Goal: Find specific page/section: Find specific page/section

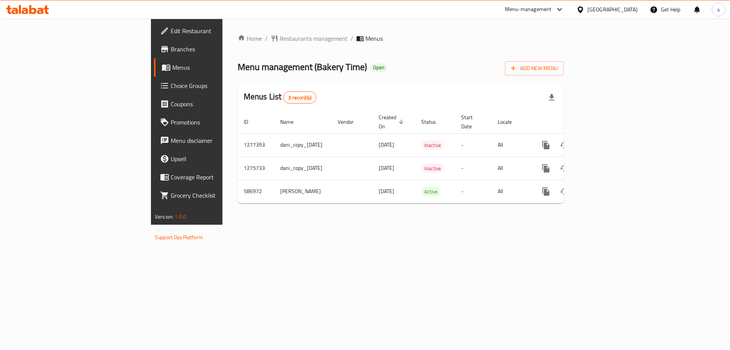
click at [33, 10] on icon at bounding box center [27, 9] width 43 height 9
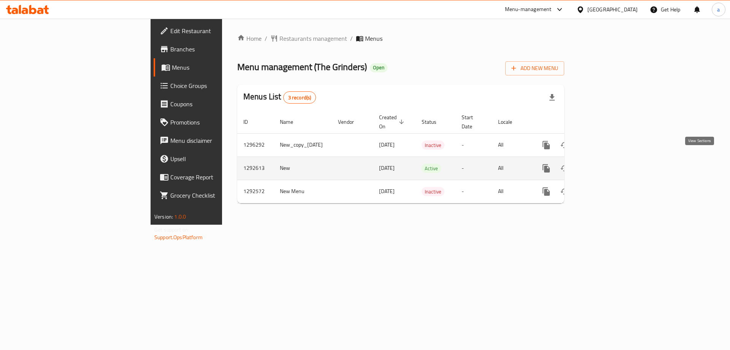
click at [605, 165] on icon "enhanced table" at bounding box center [601, 168] width 7 height 7
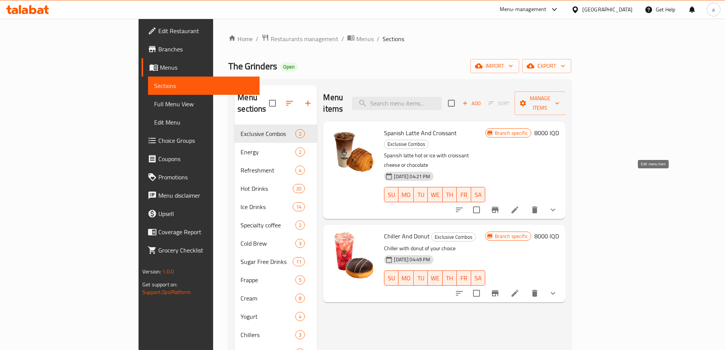
click at [518, 206] on icon at bounding box center [514, 209] width 7 height 7
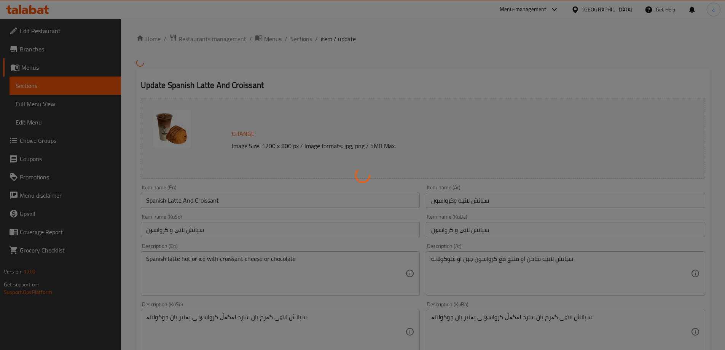
type input "إختيارك من اللاتية:"
type input "هەڵبژاردنت لە لاتێ:"
type input "1"
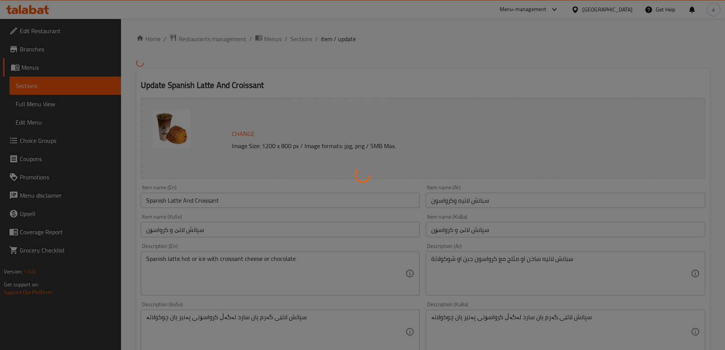
type input "إختيارك من الكرواسون:"
type input "هەڵبژاردنت لە کرواسۆن:"
type input "1"
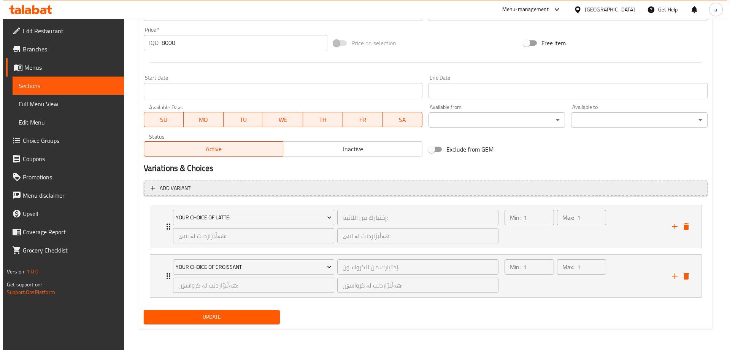
scroll to position [265, 0]
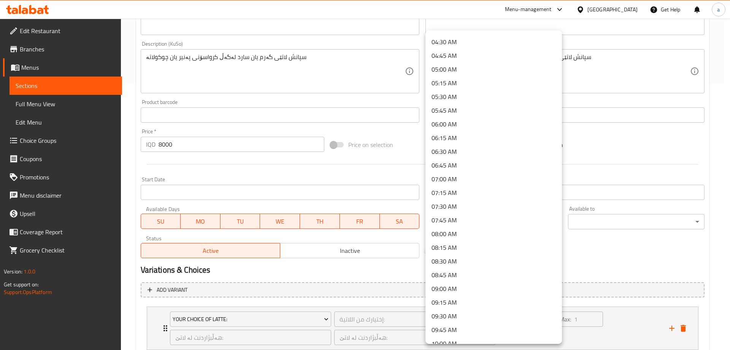
scroll to position [304, 0]
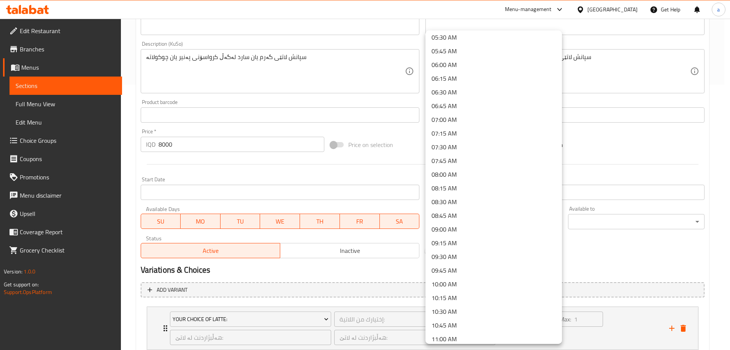
click at [452, 59] on li "06:00 AM" at bounding box center [494, 65] width 137 height 14
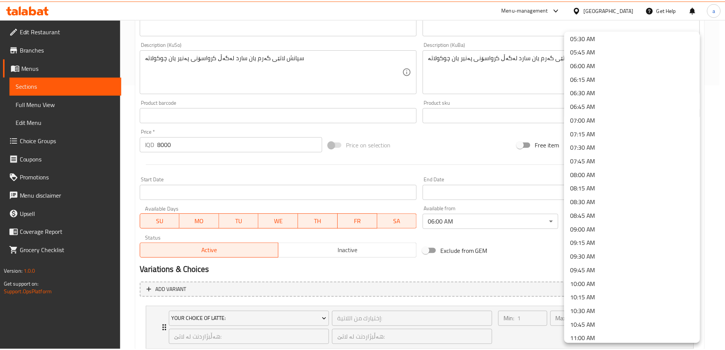
scroll to position [507, 0]
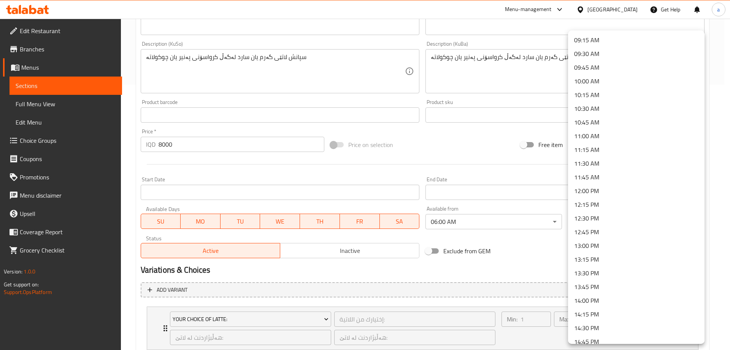
click at [599, 244] on li "13:00 PM" at bounding box center [636, 245] width 137 height 14
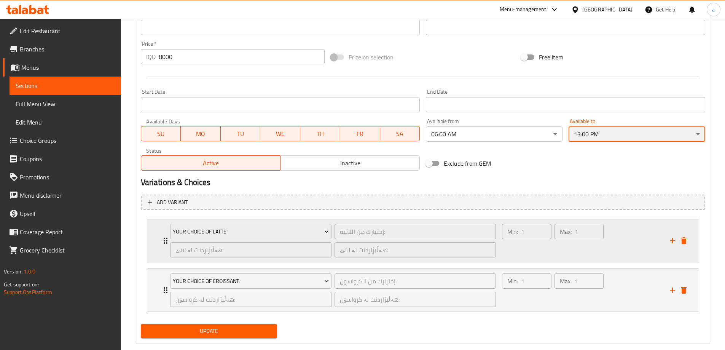
scroll to position [367, 0]
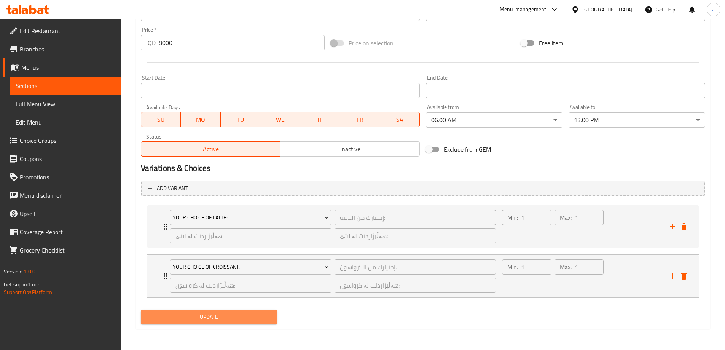
click at [254, 314] on span "Update" at bounding box center [209, 317] width 124 height 10
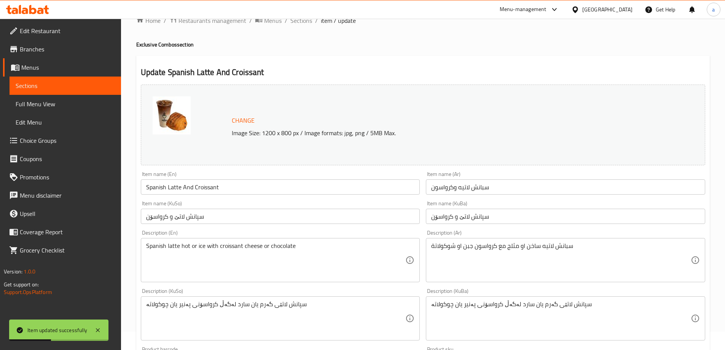
scroll to position [0, 0]
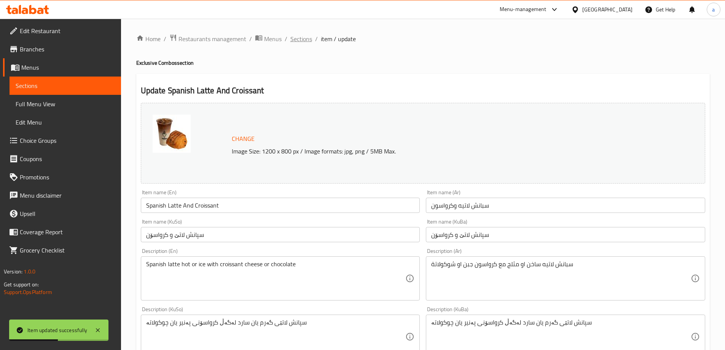
click at [305, 41] on span "Sections" at bounding box center [301, 38] width 22 height 9
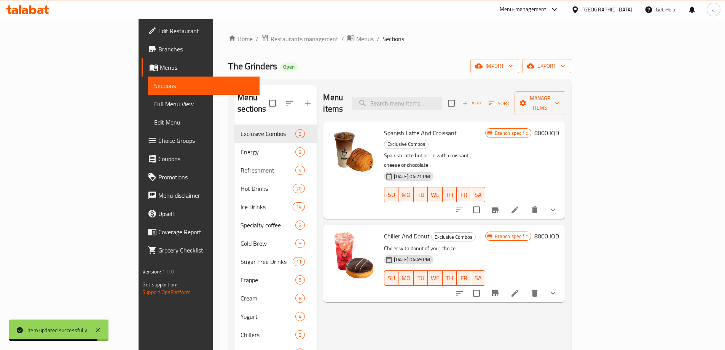
click at [154, 103] on span "Full Menu View" at bounding box center [203, 103] width 99 height 9
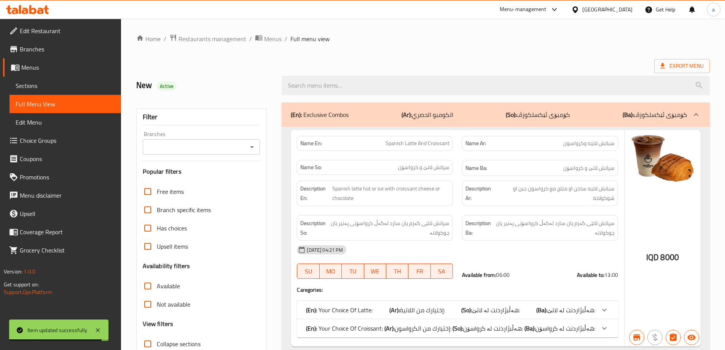
click at [253, 140] on div "Branches" at bounding box center [202, 146] width 118 height 15
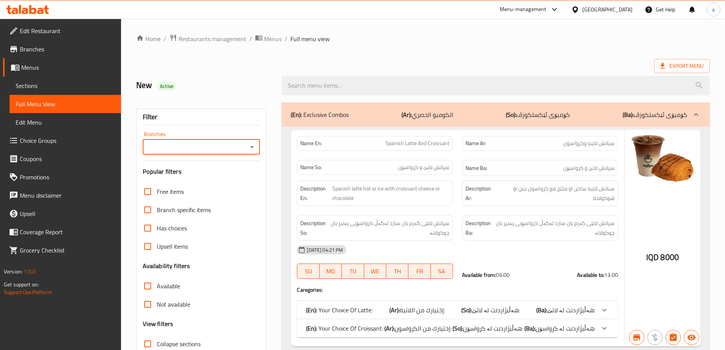
click at [43, 81] on span "Sections" at bounding box center [65, 85] width 99 height 9
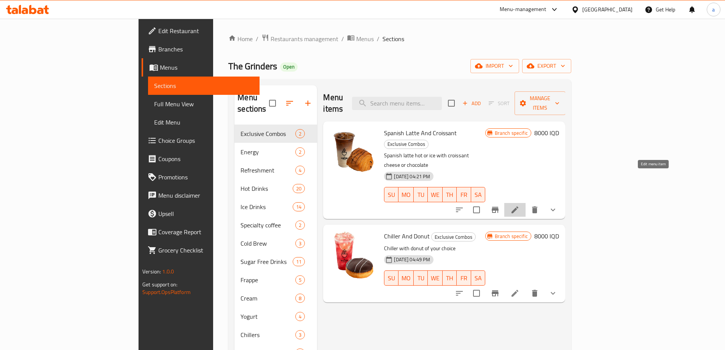
click at [519, 205] on icon at bounding box center [514, 209] width 9 height 9
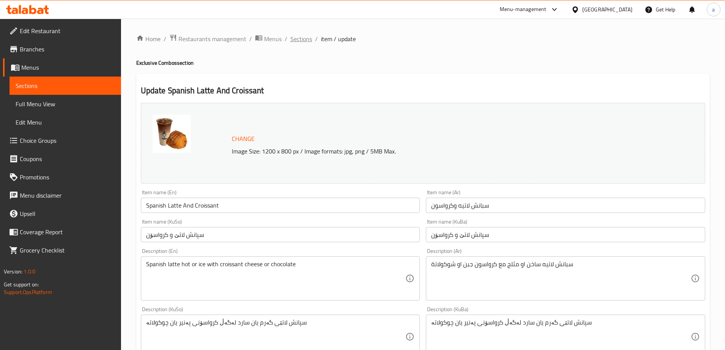
click at [297, 40] on span "Sections" at bounding box center [301, 38] width 22 height 9
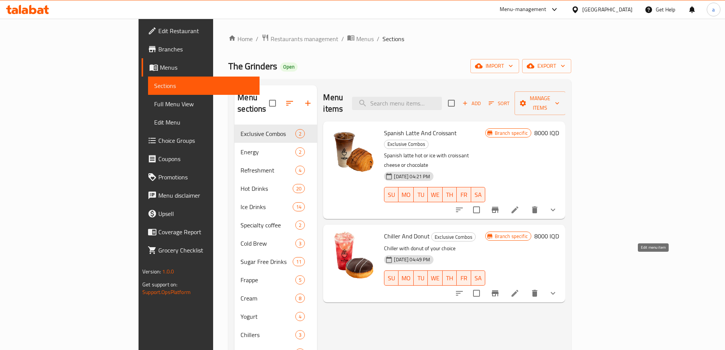
click at [519, 288] on icon at bounding box center [514, 292] width 9 height 9
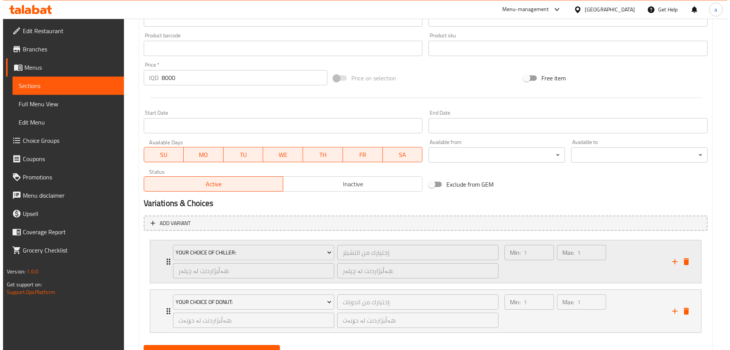
scroll to position [367, 0]
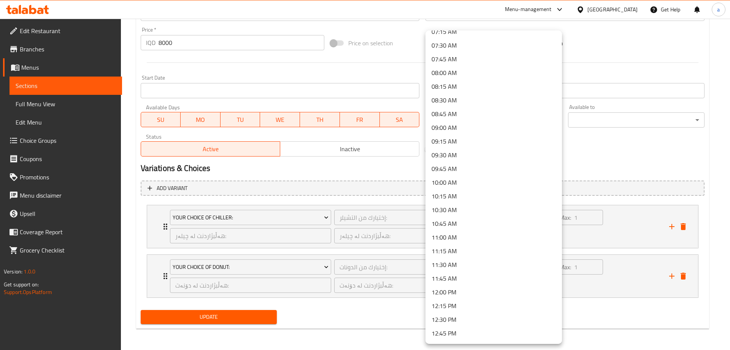
scroll to position [507, 0]
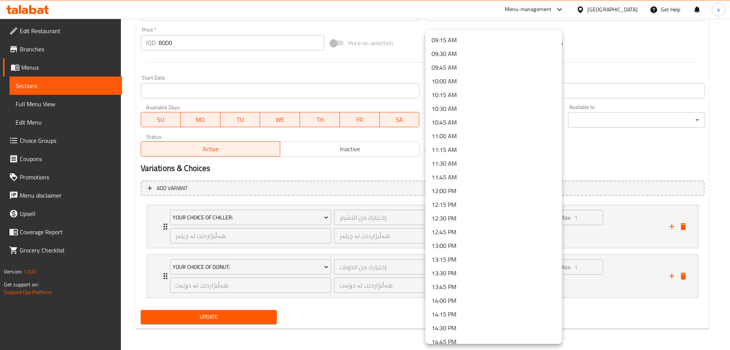
click at [451, 242] on li "13:00 PM" at bounding box center [494, 245] width 137 height 14
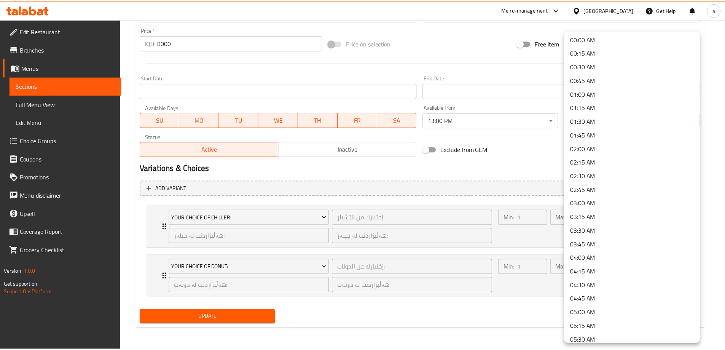
scroll to position [0, 0]
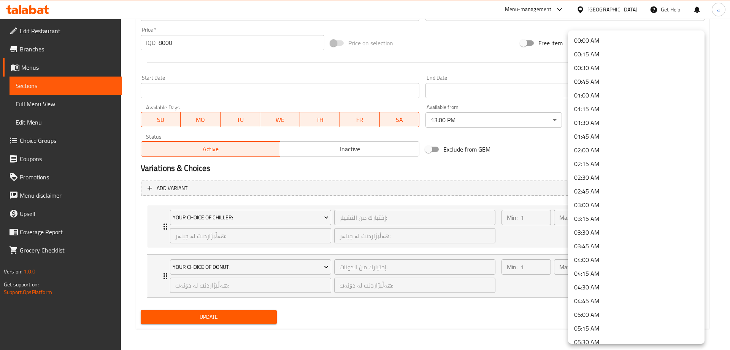
click at [591, 94] on li "01:00 AM" at bounding box center [636, 95] width 137 height 14
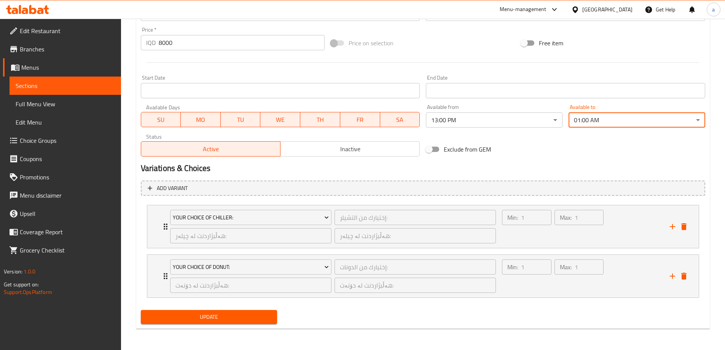
click at [246, 319] on span "Update" at bounding box center [209, 317] width 124 height 10
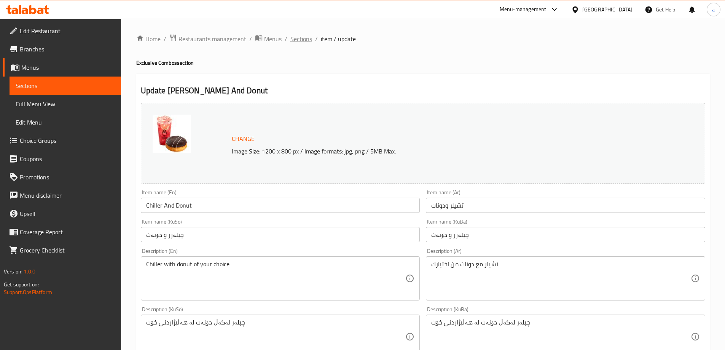
click at [302, 39] on span "Sections" at bounding box center [301, 38] width 22 height 9
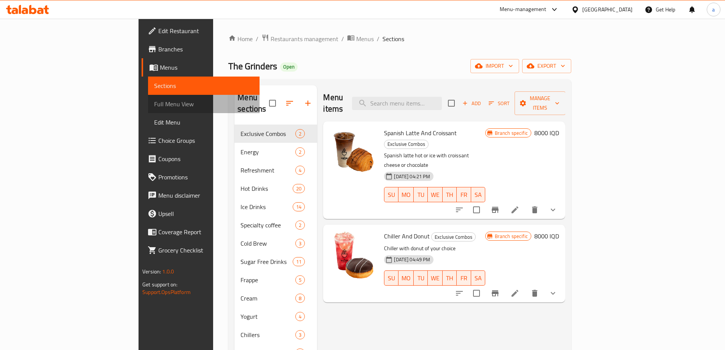
click at [154, 100] on span "Full Menu View" at bounding box center [203, 103] width 99 height 9
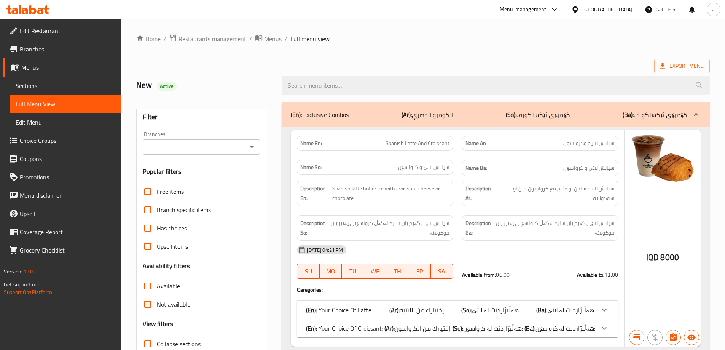
click at [250, 144] on icon "Open" at bounding box center [251, 146] width 9 height 9
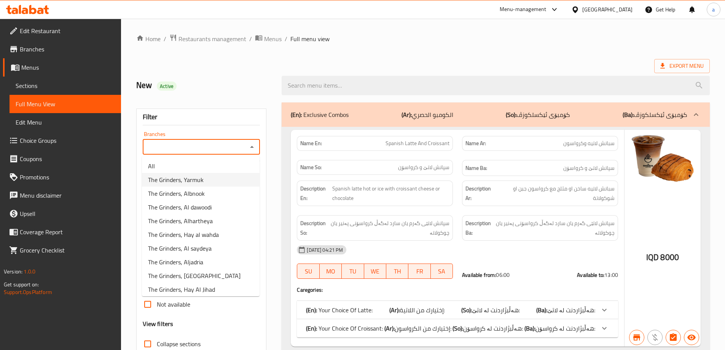
click at [204, 180] on li "The Grinders, Yarmuk" at bounding box center [201, 180] width 118 height 14
type input "The Grinders, Yarmuk"
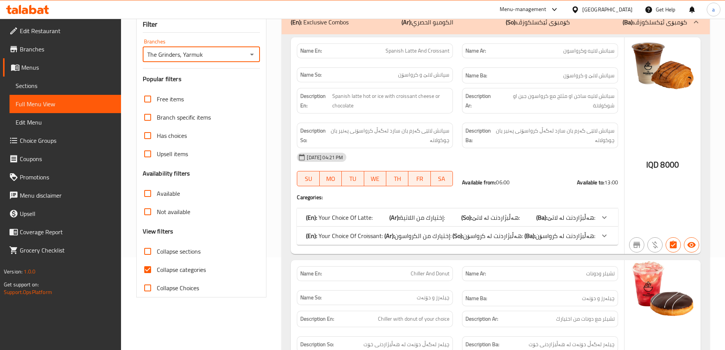
scroll to position [102, 0]
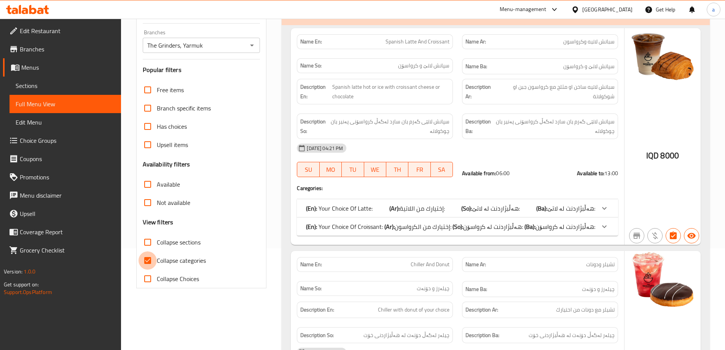
click at [148, 261] on input "Collapse categories" at bounding box center [147, 260] width 18 height 18
checkbox input "false"
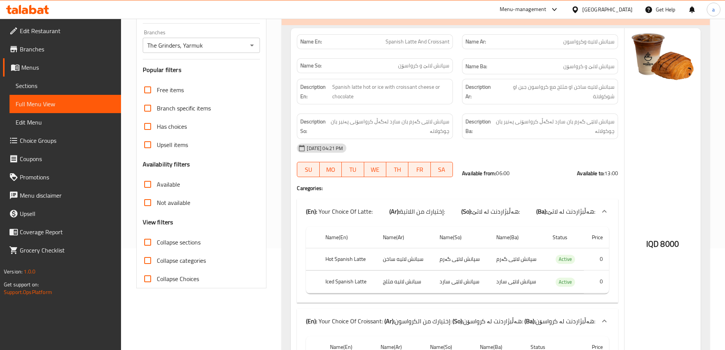
click at [155, 239] on input "Collapse sections" at bounding box center [147, 242] width 18 height 18
checkbox input "true"
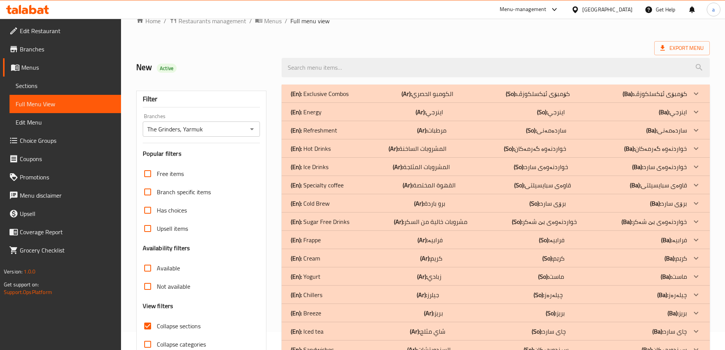
scroll to position [0, 0]
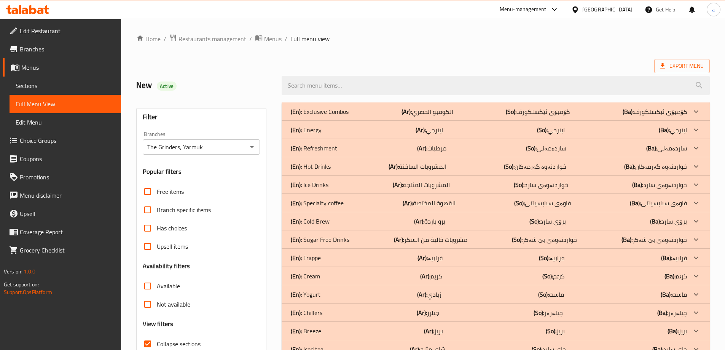
click at [348, 108] on p "(En): Exclusive Combos" at bounding box center [320, 111] width 58 height 9
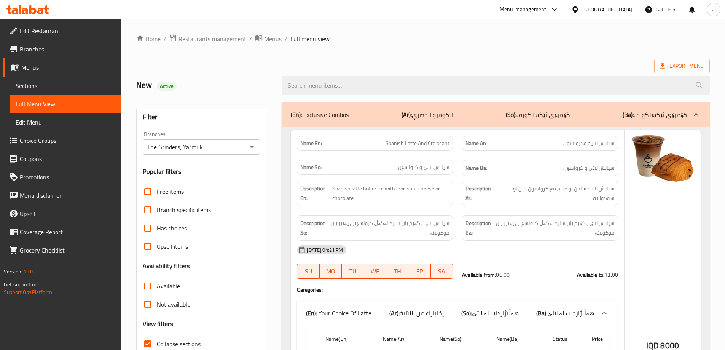
drag, startPoint x: 240, startPoint y: 175, endPoint x: 223, endPoint y: 41, distance: 134.6
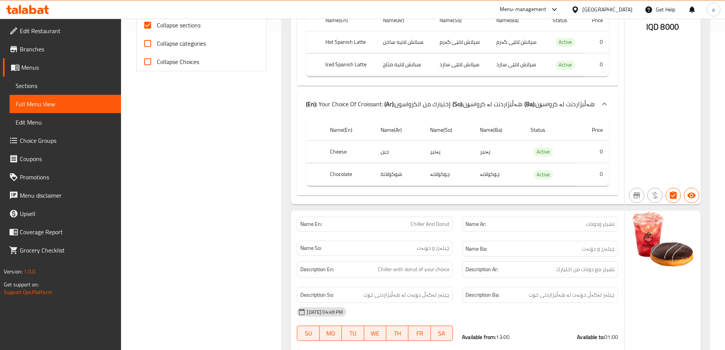
scroll to position [116, 0]
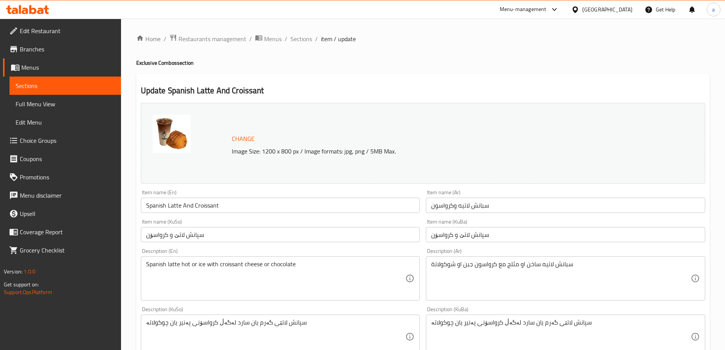
click at [34, 46] on span "Branches" at bounding box center [67, 49] width 95 height 9
